Goal: Check status

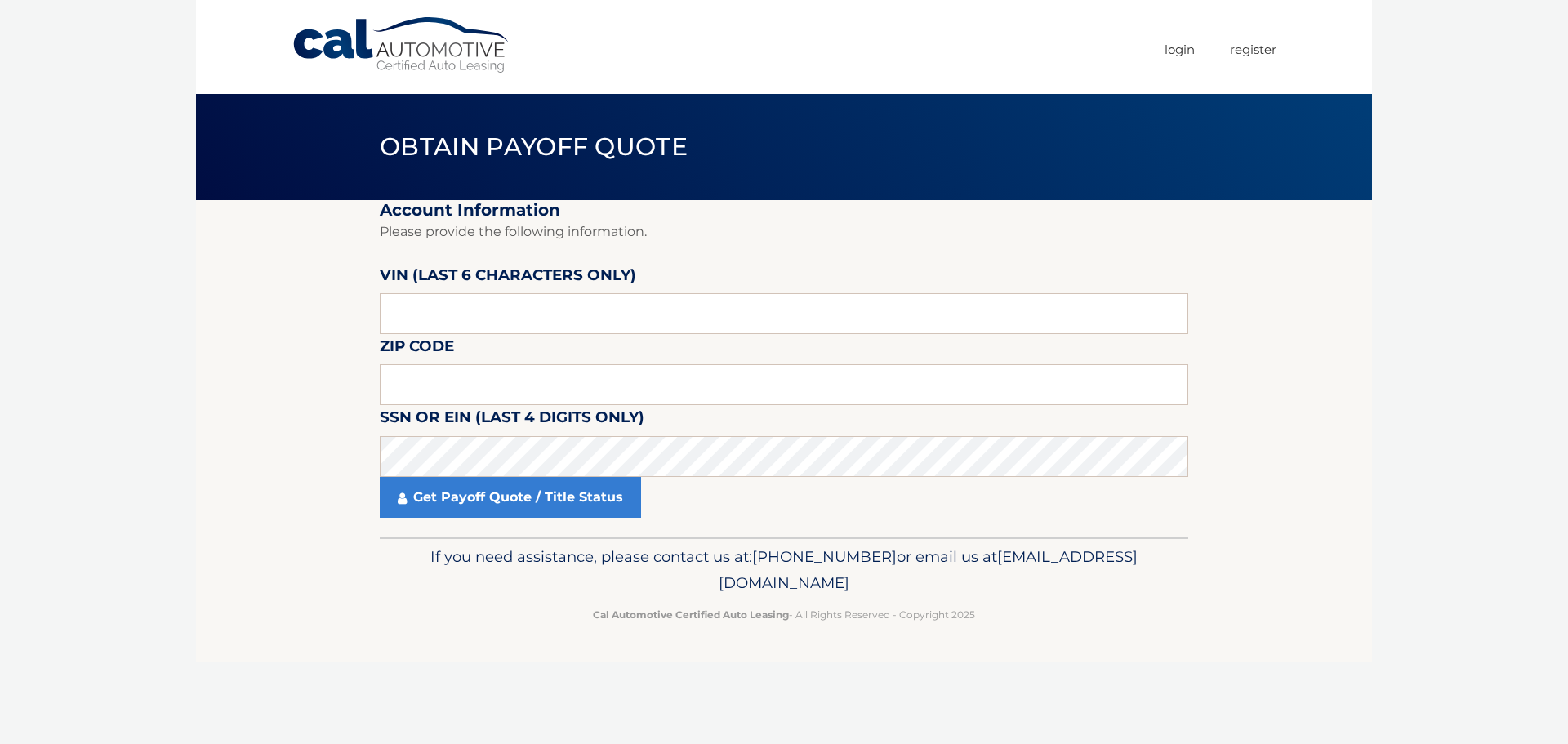
click at [525, 345] on fieldset "Account Information Please provide the following information. VIN (last 6 chara…" at bounding box center [783, 369] width 808 height 337
click at [529, 329] on input "text" at bounding box center [783, 313] width 808 height 41
type input "609755"
type input "16335"
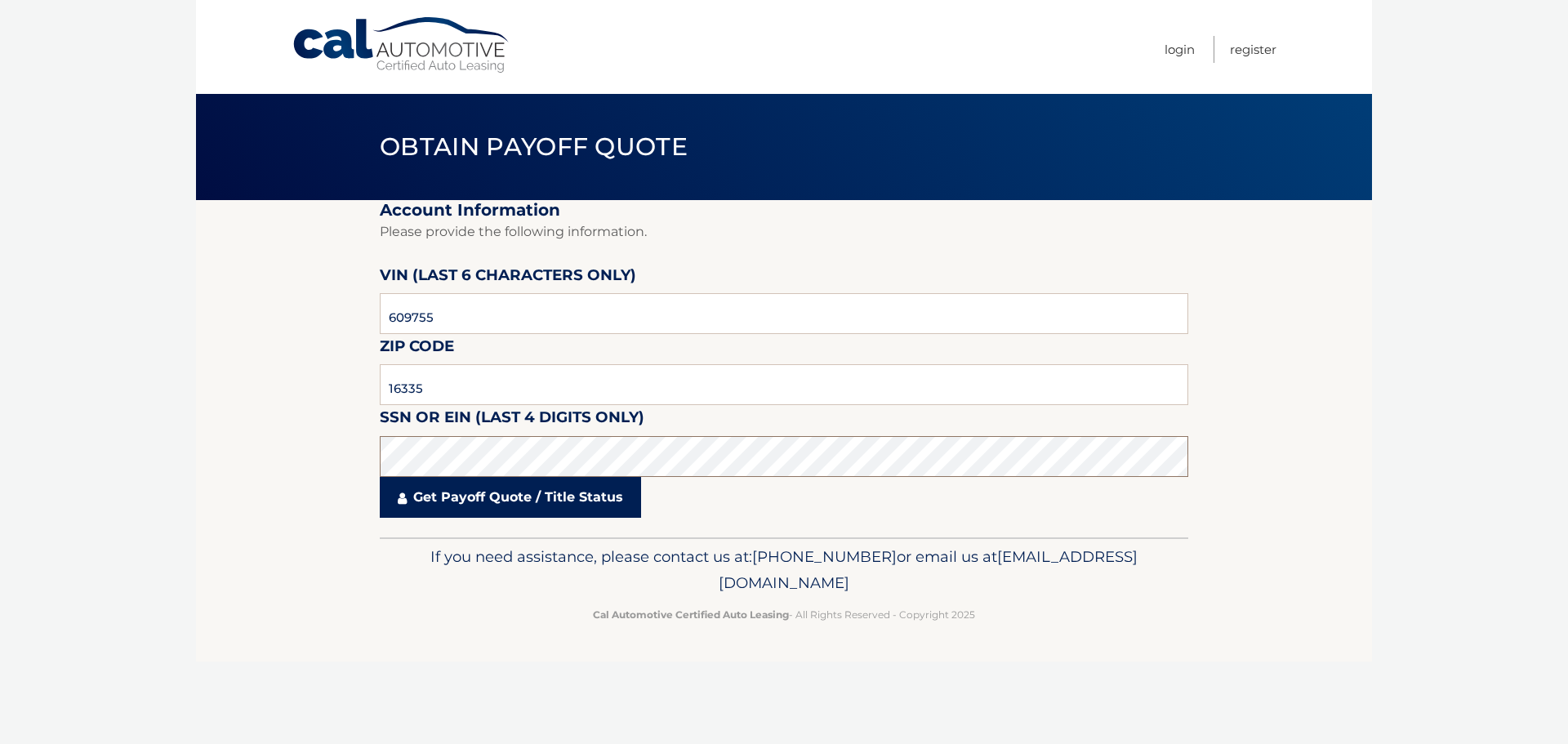
click at [526, 481] on fieldset "Account Information Please provide the following information. VIN (last 6 chara…" at bounding box center [783, 369] width 808 height 337
click at [535, 497] on link "Get Payoff Quote / Title Status" at bounding box center [510, 497] width 262 height 41
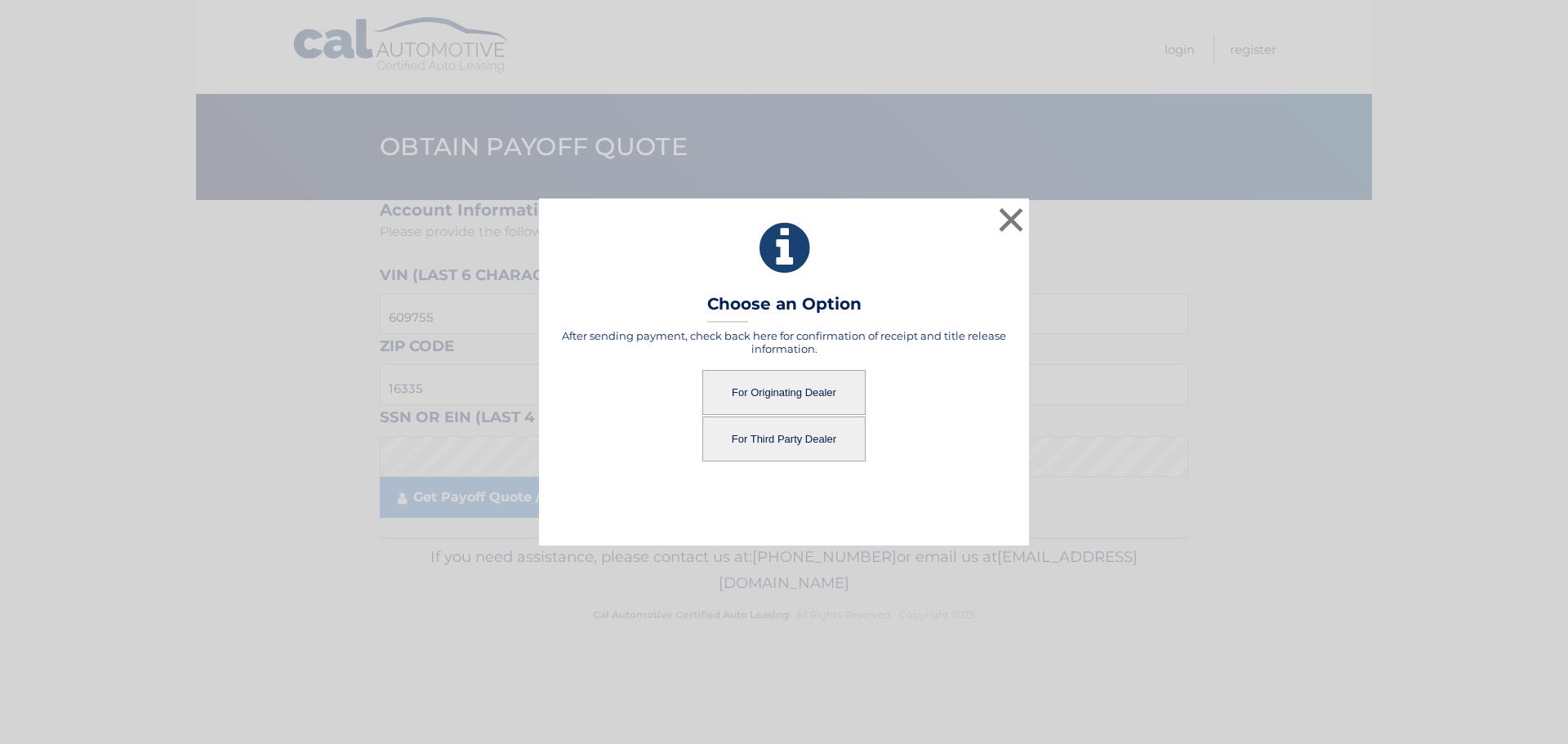
click at [778, 383] on button "For Originating Dealer" at bounding box center [784, 392] width 163 height 45
click at [855, 375] on button "For Originating Dealer" at bounding box center [784, 392] width 163 height 45
click at [835, 393] on button "For Originating Dealer" at bounding box center [784, 392] width 163 height 45
